Goal: Task Accomplishment & Management: Manage account settings

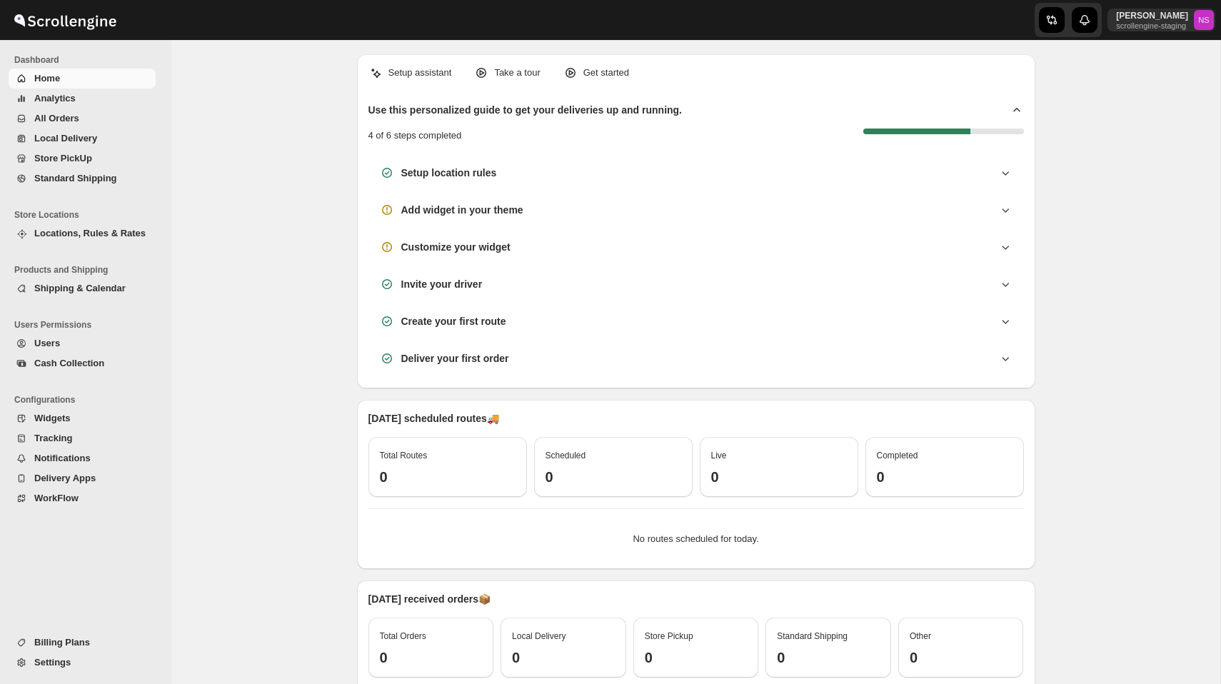
click at [47, 671] on button "Settings" at bounding box center [82, 663] width 147 height 20
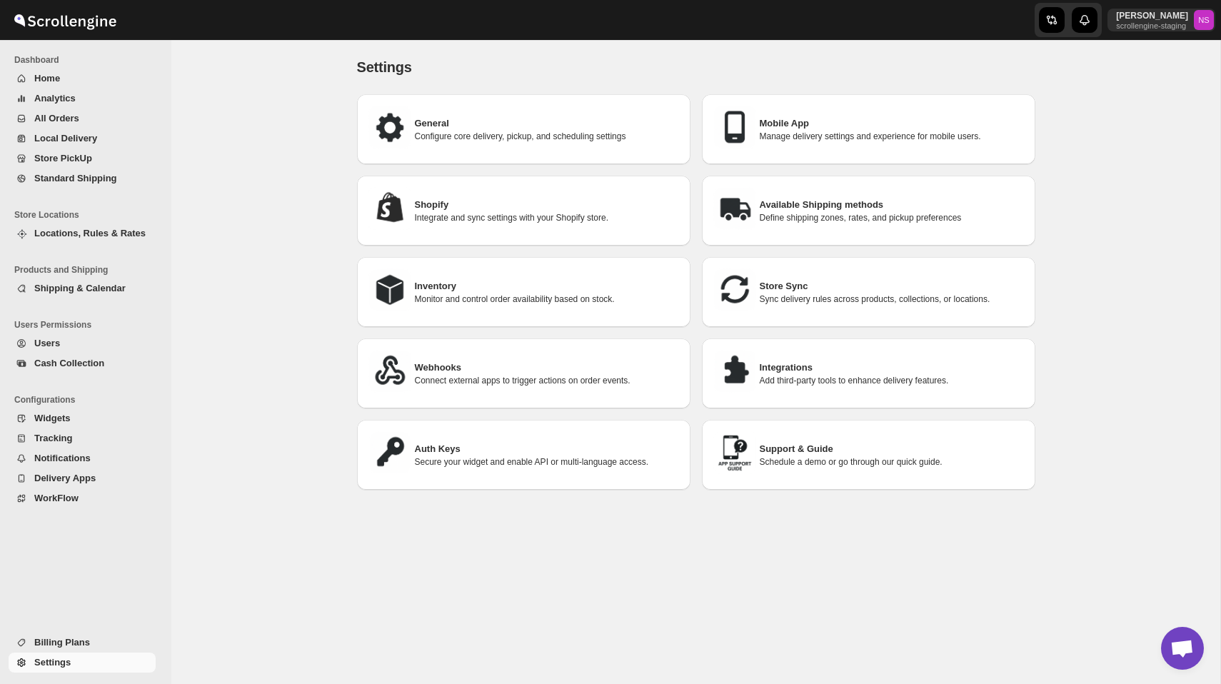
click at [805, 126] on h3 "Mobile App" at bounding box center [892, 123] width 264 height 14
select select "MEDIUM"
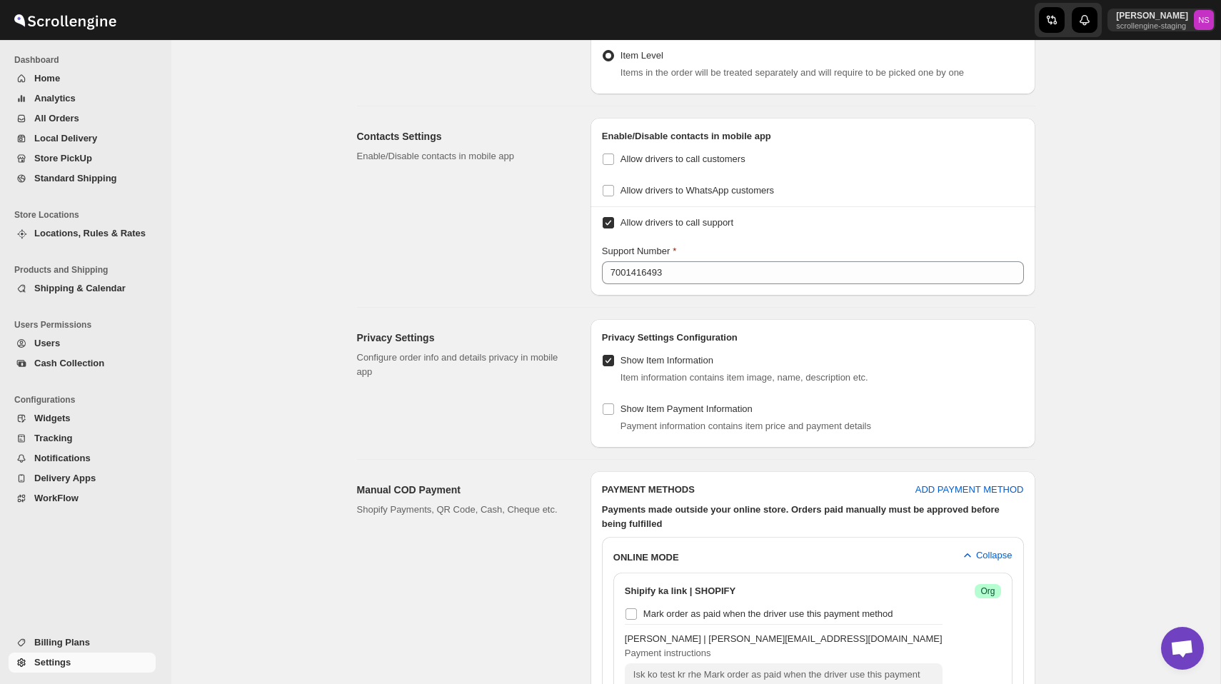
scroll to position [874, 0]
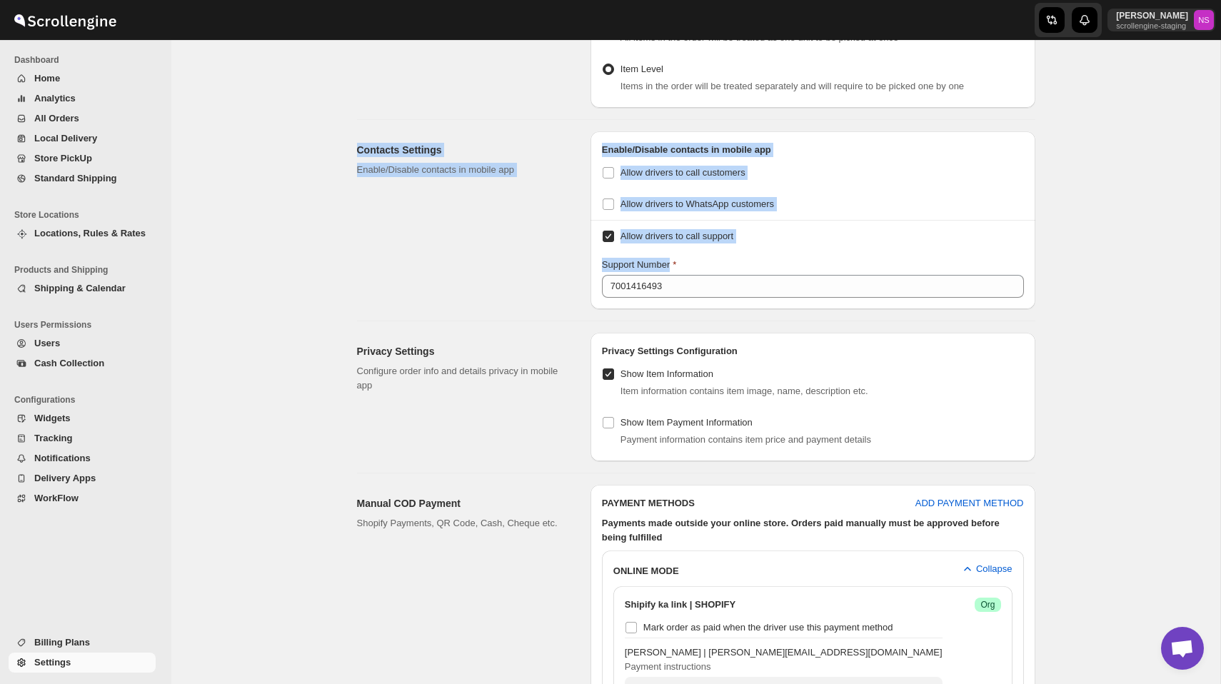
drag, startPoint x: 352, startPoint y: 141, endPoint x: 785, endPoint y: 293, distance: 458.5
click at [785, 293] on div "Contacts Settings Enable/Disable contacts in mobile app Enable/Disable contacts…" at bounding box center [691, 214] width 690 height 189
click at [516, 246] on div "Contacts Settings Enable/Disable contacts in mobile app" at bounding box center [468, 220] width 222 height 178
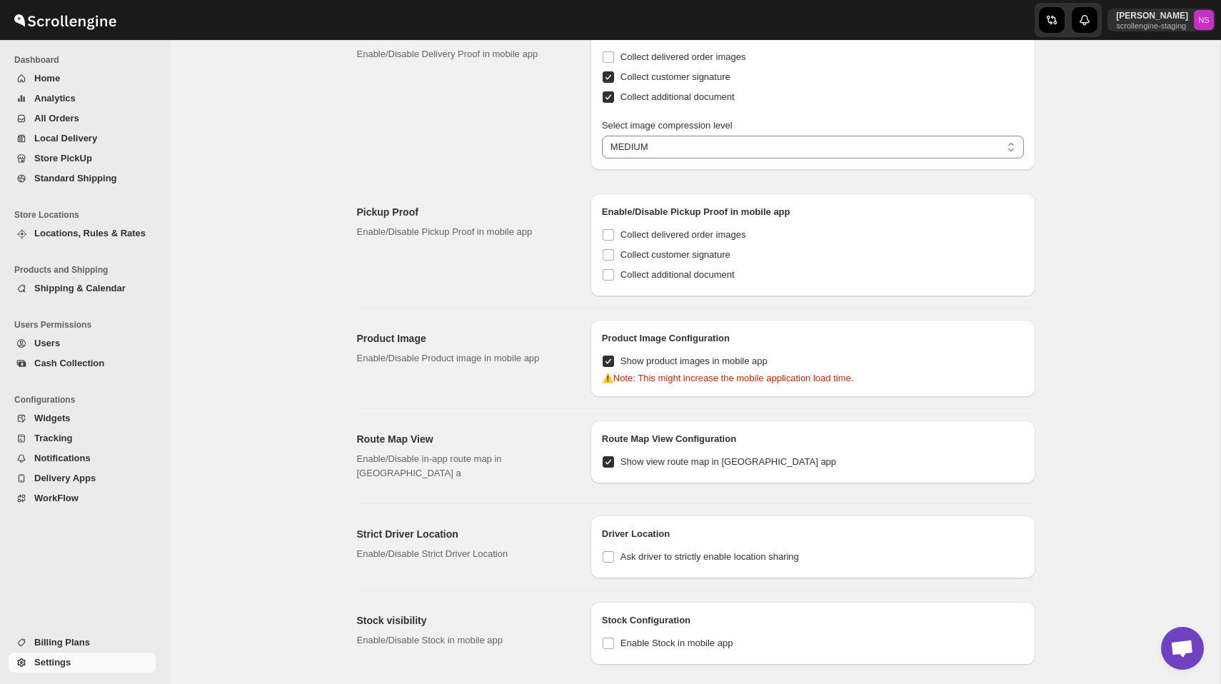
scroll to position [0, 0]
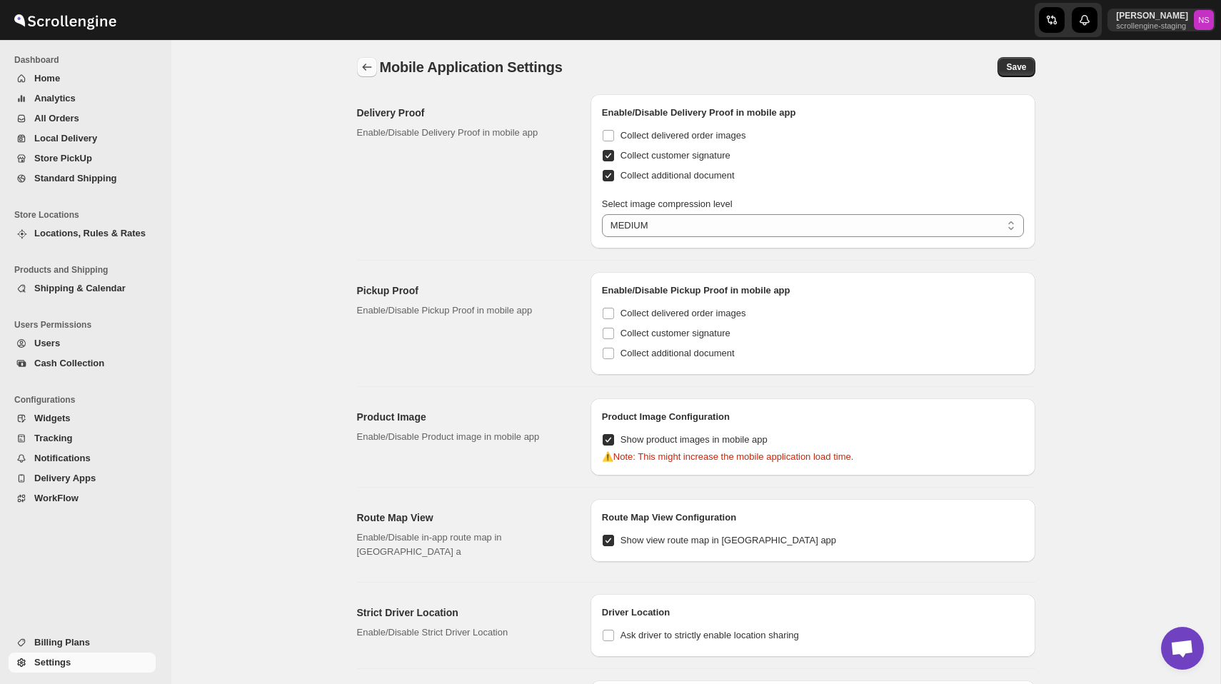
click at [361, 64] on icon "back" at bounding box center [367, 67] width 14 height 14
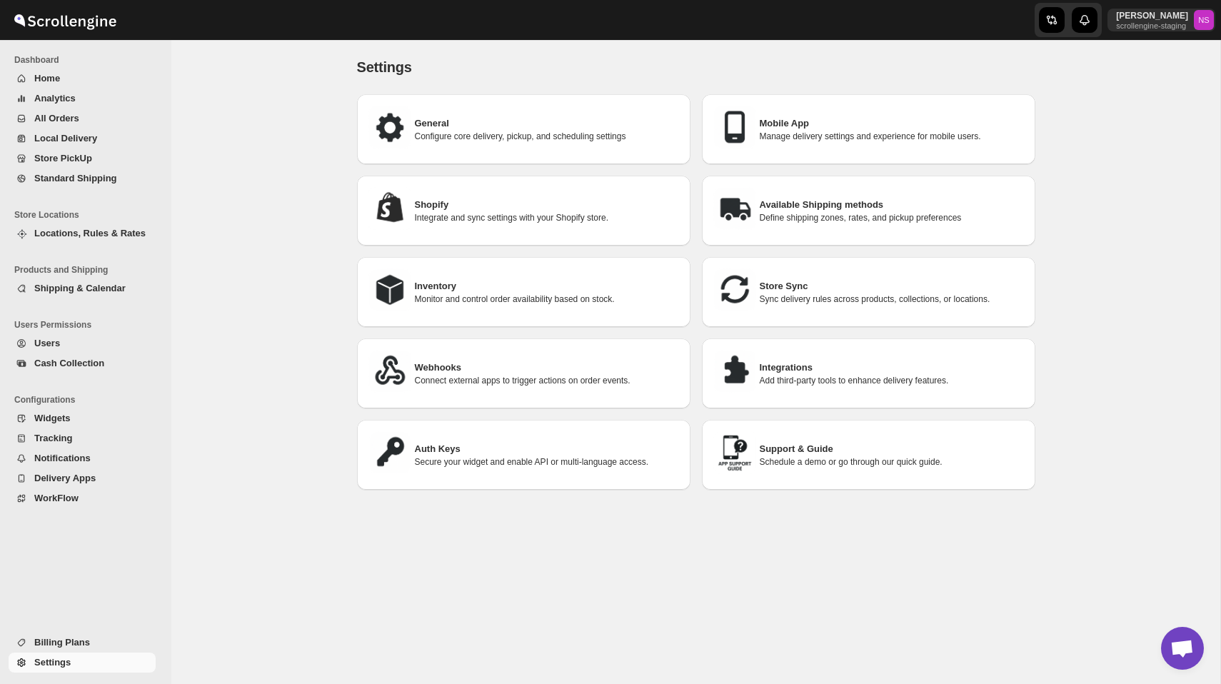
click at [102, 233] on span "Locations, Rules & Rates" at bounding box center [89, 233] width 111 height 11
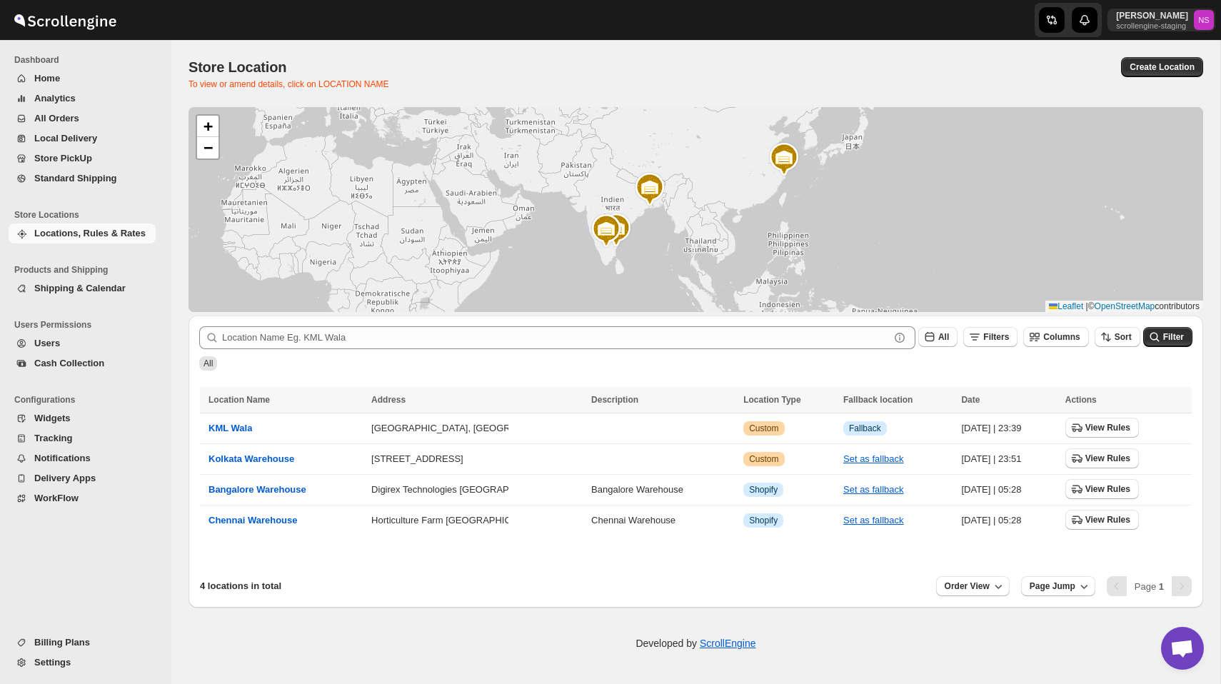
click at [511, 366] on div "All" at bounding box center [693, 357] width 999 height 27
